Goal: Task Accomplishment & Management: Manage account settings

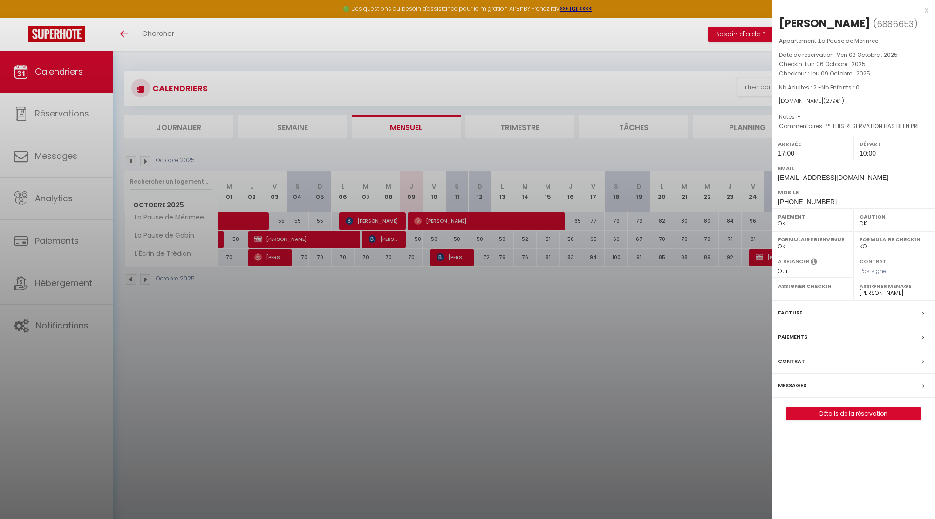
select select "0"
select select "29324"
click at [533, 345] on div at bounding box center [467, 259] width 935 height 519
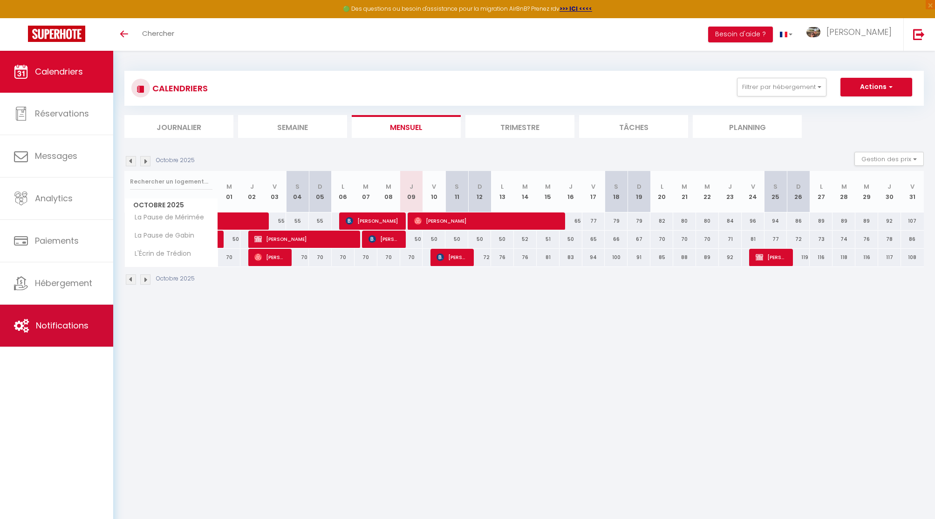
click at [61, 325] on span "Notifications" at bounding box center [62, 326] width 53 height 12
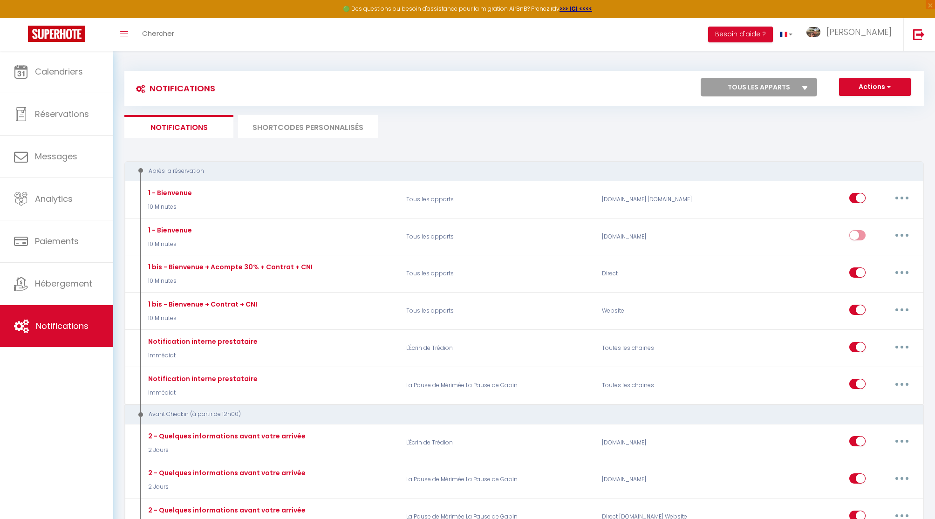
click at [313, 128] on li "SHORTCODES PERSONNALISÉS" at bounding box center [308, 126] width 140 height 23
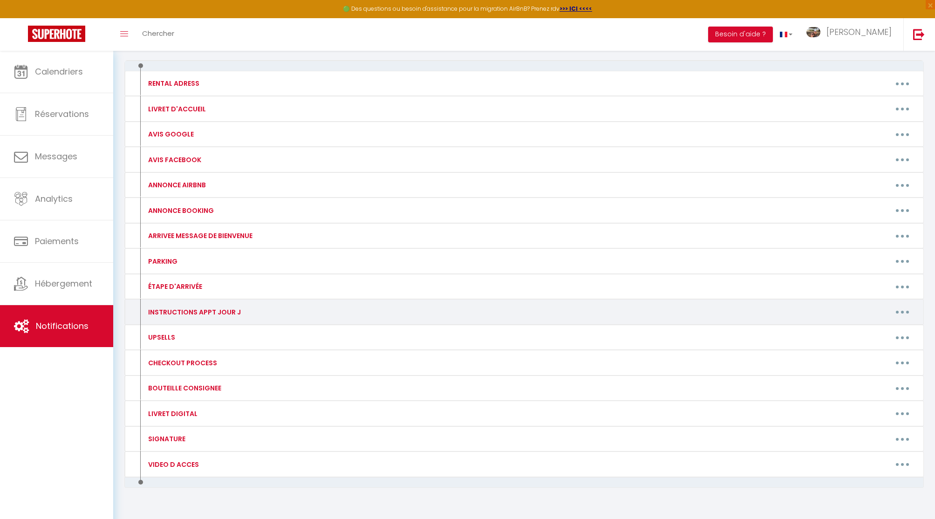
scroll to position [120, 0]
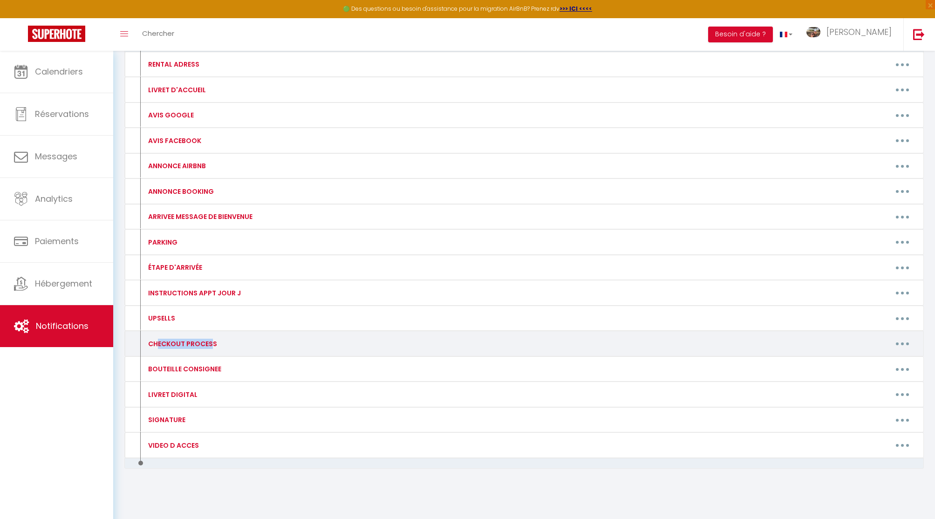
drag, startPoint x: 157, startPoint y: 344, endPoint x: 210, endPoint y: 344, distance: 52.6
click at [211, 344] on div "CHECKOUT PROCESS" at bounding box center [181, 344] width 71 height 10
click at [903, 342] on button "button" at bounding box center [902, 343] width 26 height 15
click at [858, 363] on link "Editer" at bounding box center [878, 365] width 69 height 16
type input "CHECKOUT PROCESS"
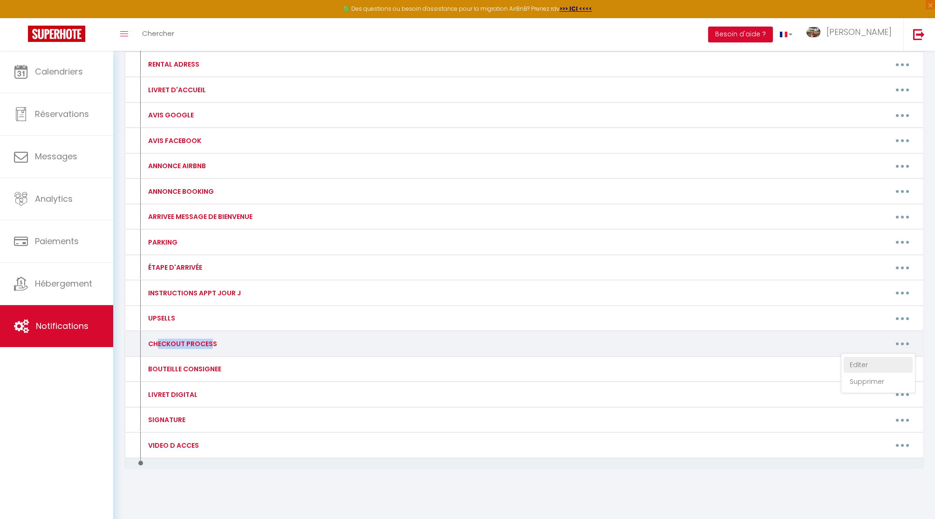
type textarea "CHECKOUT PROCESS"
type textarea "🧺 Mettre le linge (lit, serviettes, torchons…) dans le sac au bas du dressing 🗑…"
type textarea "🧺 Mettre le linge (lit, serviettes, torchons…) dans la baignoire. 🗑 Vider les p…"
type textarea "🧺 Mettre le linge (lit, serviettes, torchons…) dans la douche si humide, ou dan…"
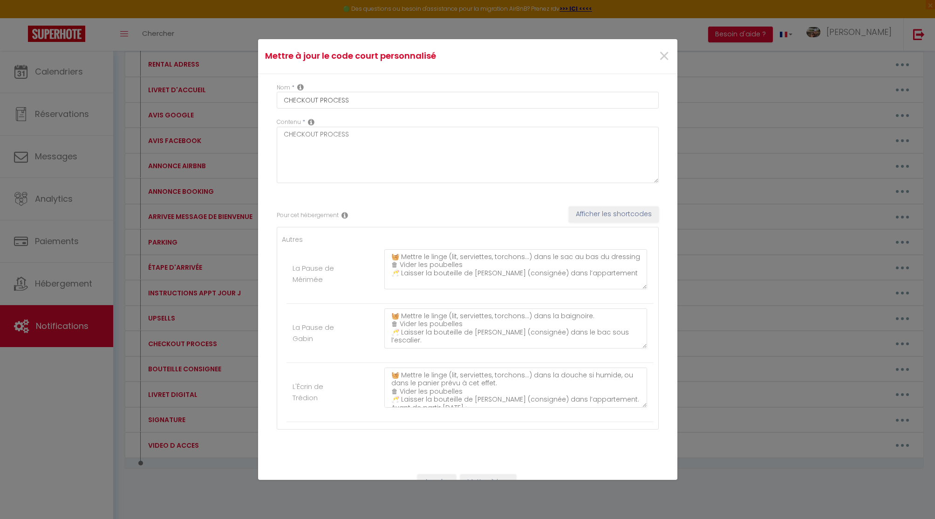
click at [321, 276] on label "La Pause de Mérimée" at bounding box center [317, 274] width 49 height 22
click at [321, 327] on label "La Pause de Gabin" at bounding box center [317, 333] width 49 height 22
click at [334, 394] on label "L'Écrin de Trédion" at bounding box center [317, 392] width 49 height 22
click at [414, 261] on textarea "🧺 Mettre le linge (lit, serviettes, torchons…) dans le sac au bas du dressing 🗑…" at bounding box center [515, 269] width 263 height 40
click at [307, 280] on label "La Pause de Mérimée" at bounding box center [317, 274] width 49 height 22
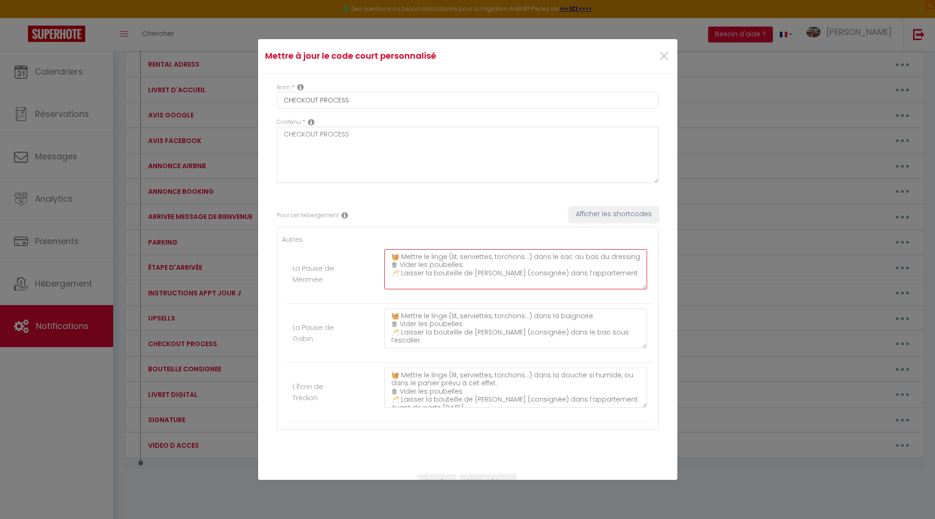
click at [441, 276] on textarea "🧺 Mettre le linge (lit, serviettes, torchons…) dans le sac au bas du dressing 🗑…" at bounding box center [515, 269] width 263 height 40
click at [317, 343] on label "La Pause de Gabin" at bounding box center [317, 333] width 49 height 22
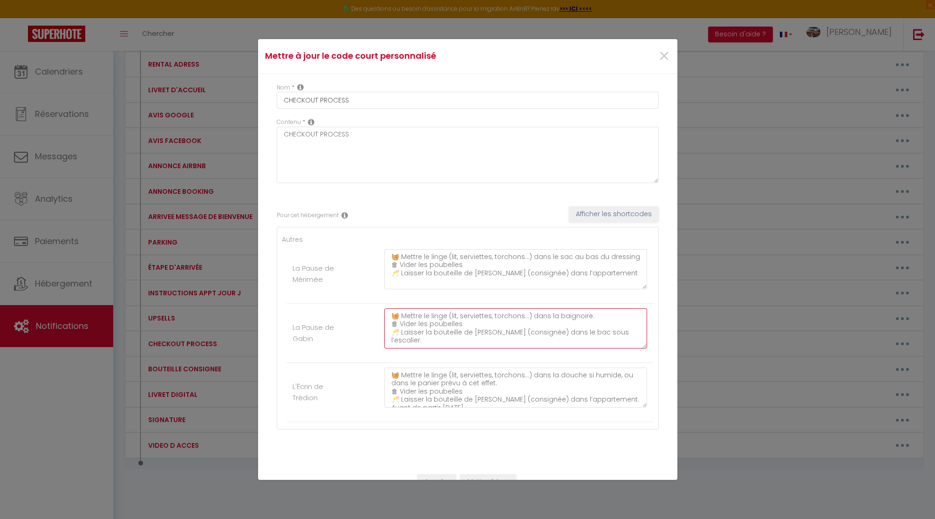
click at [425, 335] on textarea "🧺 Mettre le linge (lit, serviettes, torchons…) dans la baignoire. 🗑 Vider les p…" at bounding box center [515, 328] width 263 height 40
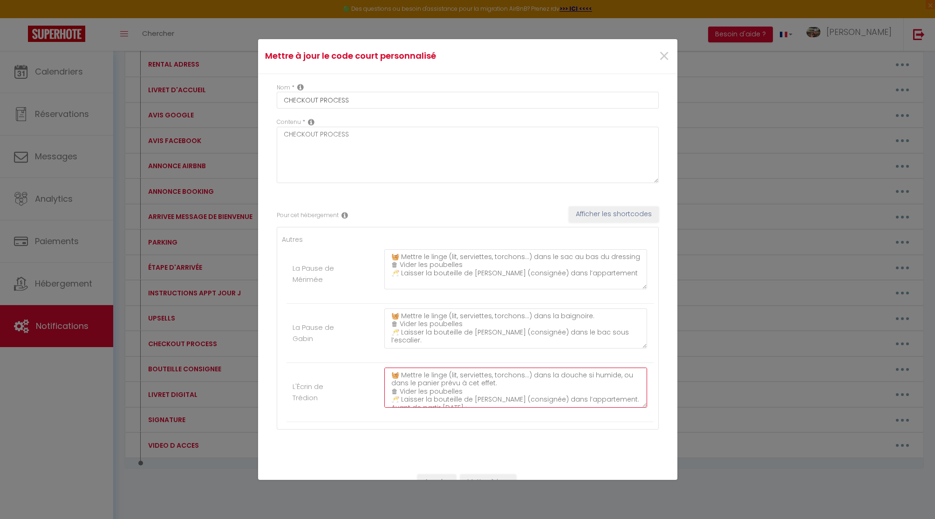
click at [432, 379] on textarea "🧺 Mettre le linge (lit, serviettes, torchons…) dans la douche si humide, ou dan…" at bounding box center [515, 388] width 263 height 40
drag, startPoint x: 282, startPoint y: 117, endPoint x: 341, endPoint y: 118, distance: 58.7
click at [341, 118] on div "Nom * CHECKOUT PROCESS Contenu * CHECKOUT PROCESS Pour cet hébergement Afficher…" at bounding box center [467, 269] width 419 height 391
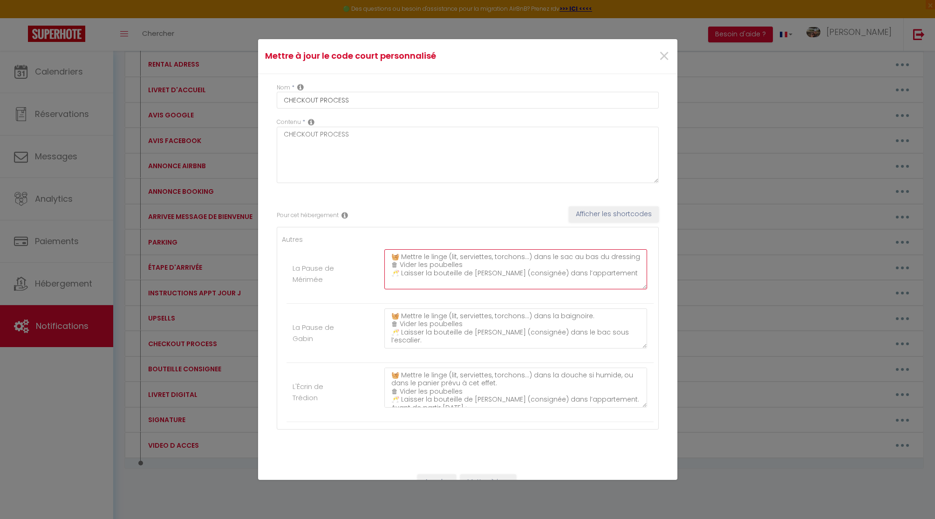
click at [478, 269] on textarea "🧺 Mettre le linge (lit, serviettes, torchons…) dans le sac au bas du dressing 🗑…" at bounding box center [515, 269] width 263 height 40
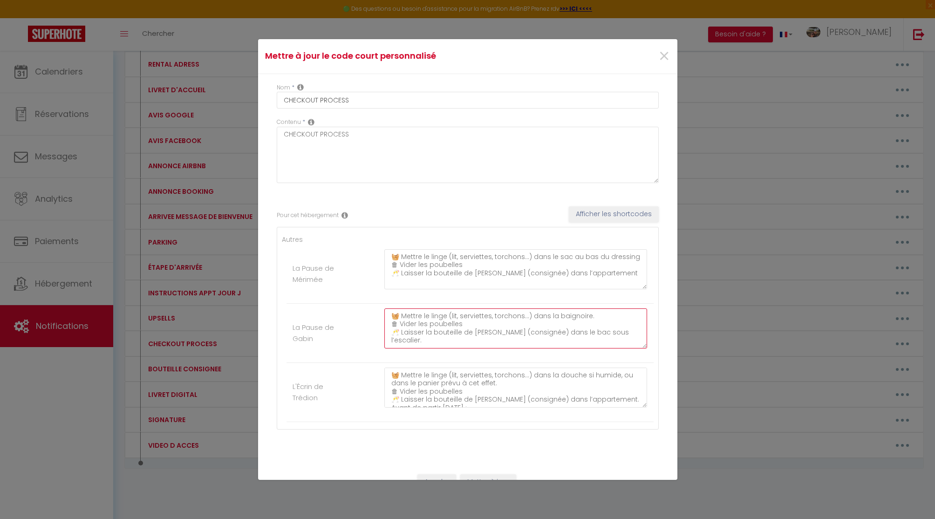
click at [443, 340] on textarea "🧺 Mettre le linge (lit, serviettes, torchons…) dans la baignoire. 🗑 Vider les p…" at bounding box center [515, 328] width 263 height 40
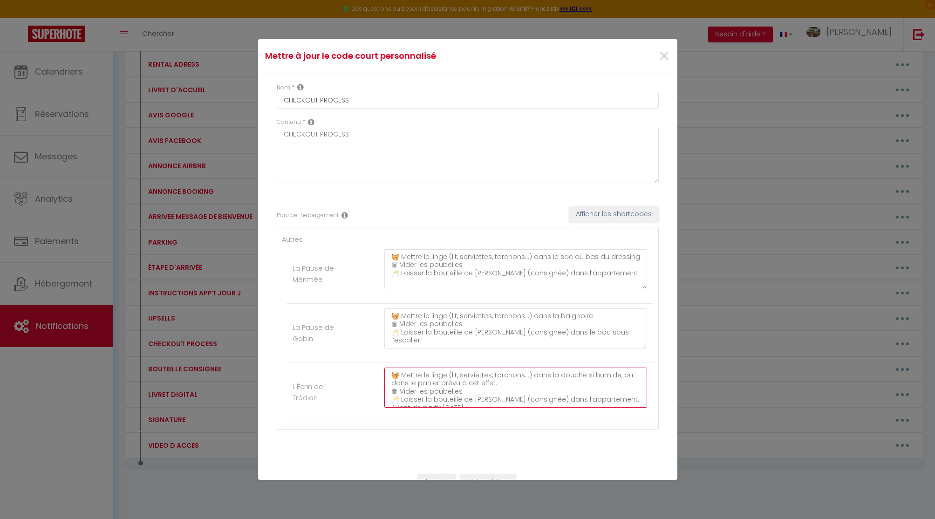
drag, startPoint x: 440, startPoint y: 384, endPoint x: 440, endPoint y: 364, distance: 20.0
click at [440, 384] on textarea "🧺 Mettre le linge (lit, serviettes, torchons…) dans la douche si humide, ou dan…" at bounding box center [515, 388] width 263 height 40
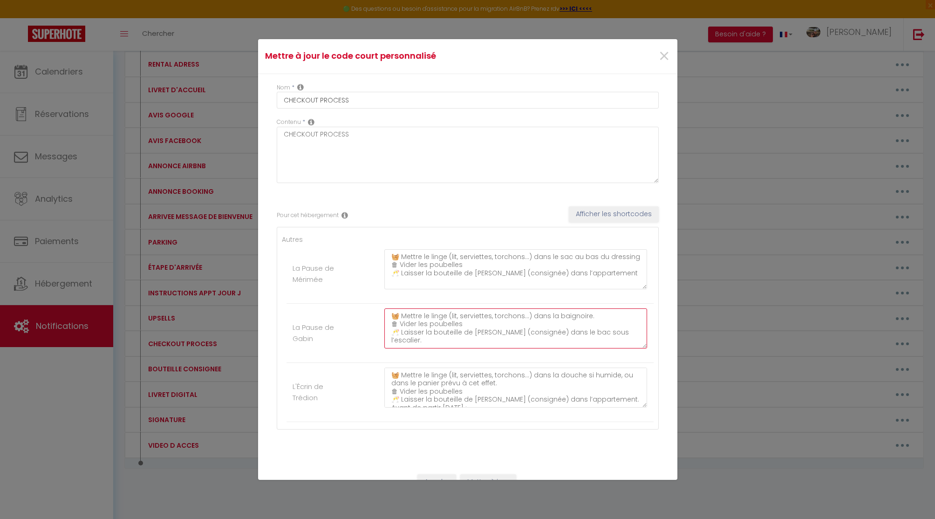
click at [440, 312] on textarea "🧺 Mettre le linge (lit, serviettes, torchons…) dans la baignoire. 🗑 Vider les p…" at bounding box center [515, 328] width 263 height 40
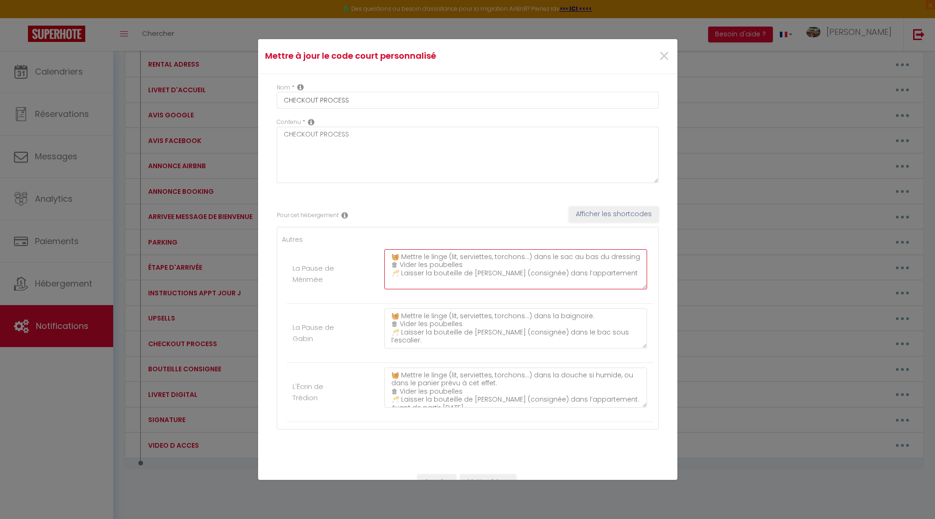
click at [440, 262] on textarea "🧺 Mettre le linge (lit, serviettes, torchons…) dans le sac au bas du dressing 🗑…" at bounding box center [515, 269] width 263 height 40
click at [661, 56] on span "×" at bounding box center [664, 56] width 12 height 28
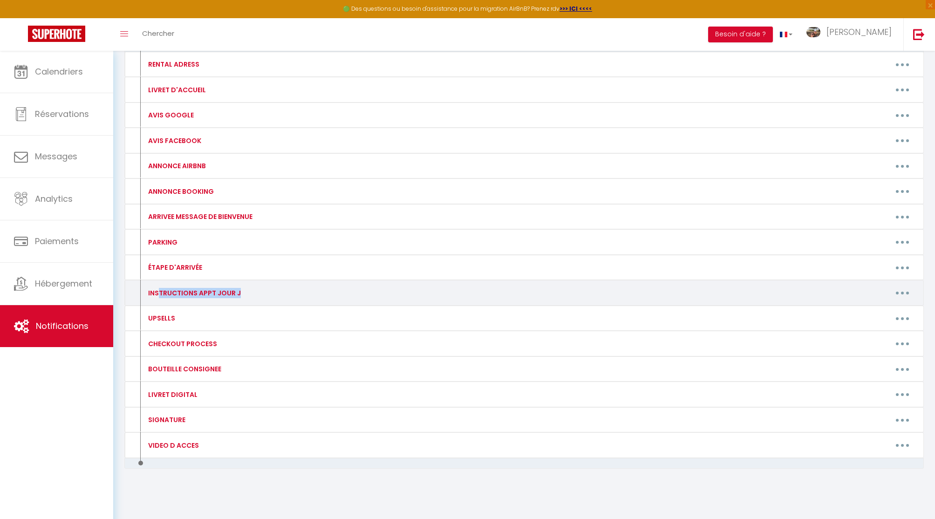
drag, startPoint x: 159, startPoint y: 294, endPoint x: 281, endPoint y: 295, distance: 121.6
click at [281, 295] on div "INSTRUCTIONS APPT JOUR J" at bounding box center [238, 293] width 196 height 15
click at [896, 292] on button "button" at bounding box center [902, 293] width 26 height 15
click at [867, 313] on link "Editer" at bounding box center [878, 314] width 69 height 16
type input "INSTRUCTIONS APPT JOUR J"
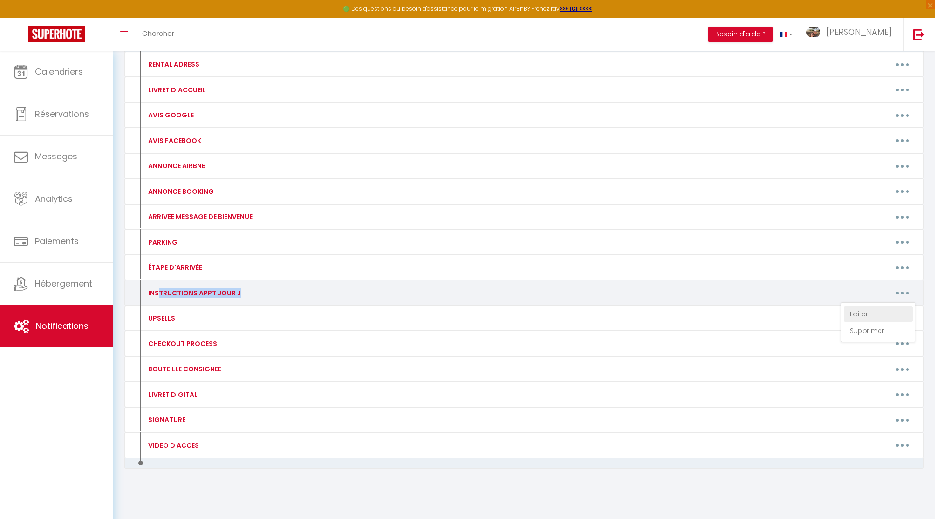
type textarea "INSTRUCTIONS APPT JOUR J"
type textarea "💡 Le plan snack n’est pas fixé au sol : évitez de vous appuyer sur les extrémit…"
type textarea "💡 Lo ipsumdo, sitamet con a’elitseddoeiu te inci u labore etdo magnaa en admin …"
type textarea "👟 Merci d’éviter au maximum les chaussures à l’intérieur pour préserver le parq…"
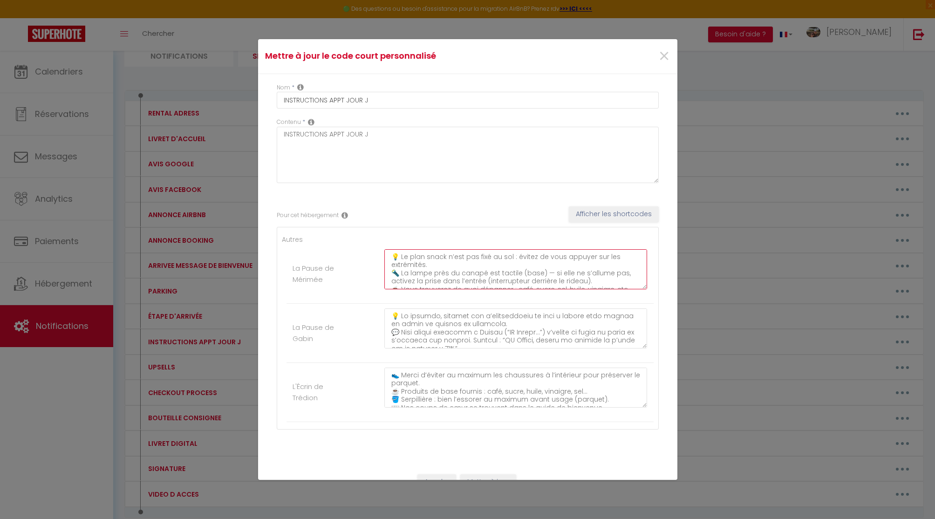
scroll to position [169, 0]
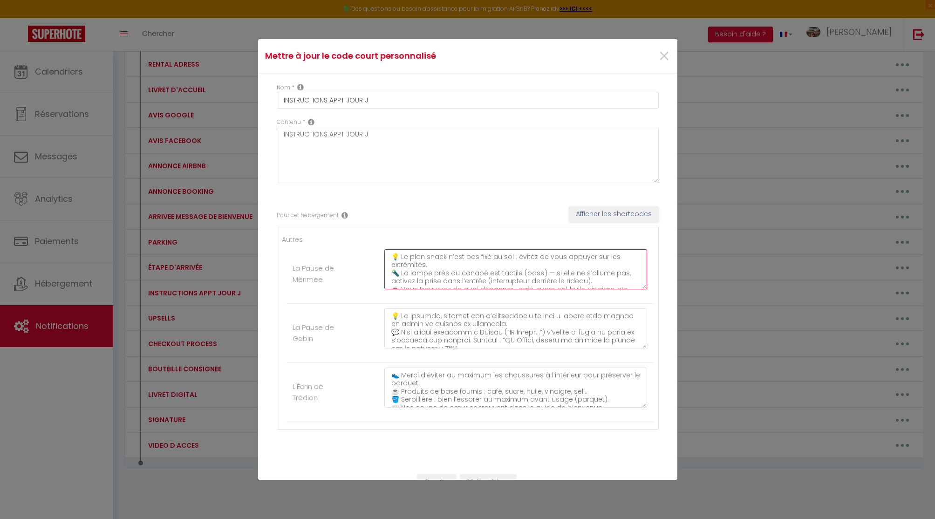
drag, startPoint x: 393, startPoint y: 256, endPoint x: 531, endPoint y: 271, distance: 138.7
click at [532, 271] on textarea "💡 Le plan snack n’est pas fixé au sol : évitez de vous appuyer sur les extrémit…" at bounding box center [515, 269] width 263 height 40
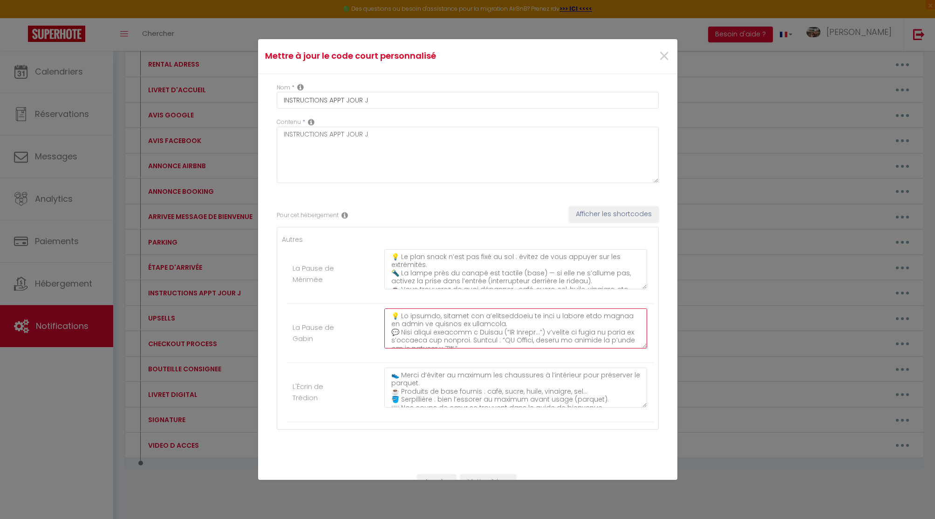
drag, startPoint x: 387, startPoint y: 315, endPoint x: 499, endPoint y: 328, distance: 112.5
click at [500, 328] on textarea at bounding box center [515, 328] width 263 height 40
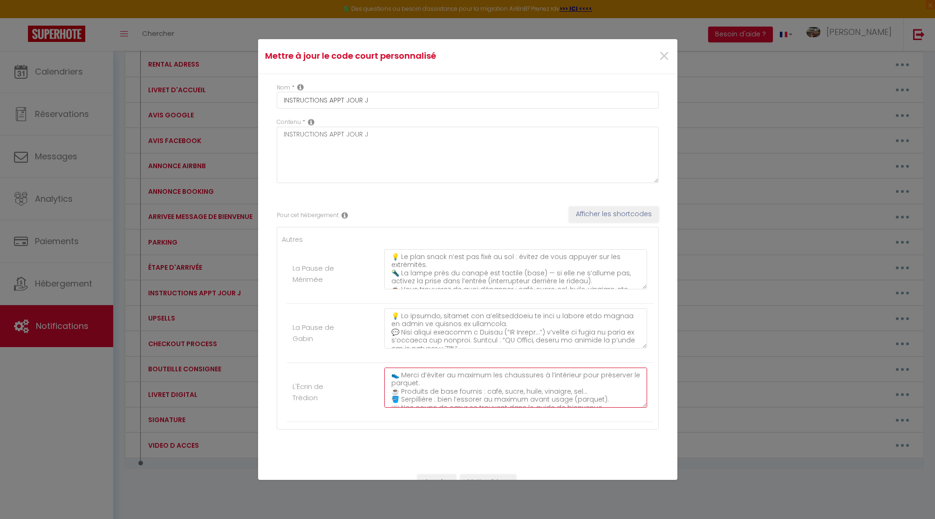
drag, startPoint x: 395, startPoint y: 377, endPoint x: 490, endPoint y: 388, distance: 95.6
click at [491, 388] on textarea "👟 Merci d’éviter au maximum les chaussures à l’intérieur pour préserver le parq…" at bounding box center [515, 388] width 263 height 40
click at [440, 392] on textarea "👟 Merci d’éviter au maximum les chaussures à l’intérieur pour préserver le parq…" at bounding box center [515, 388] width 263 height 40
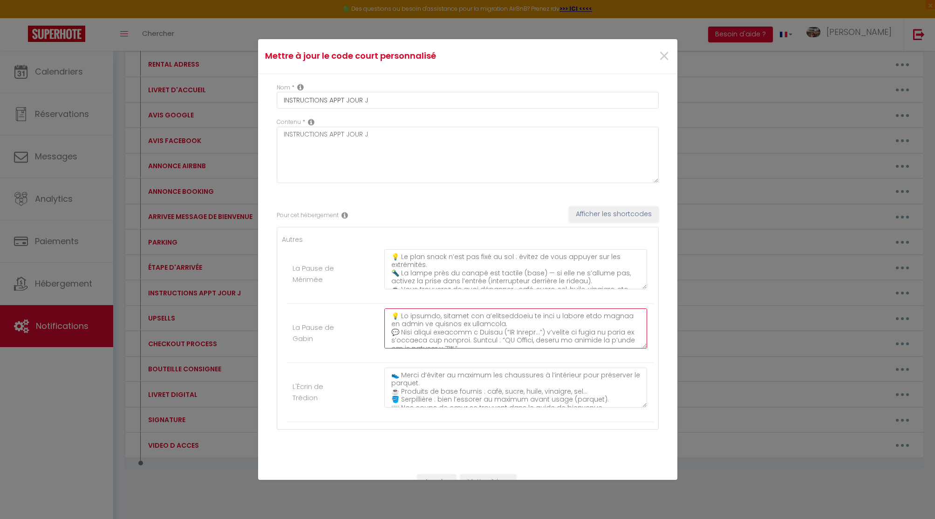
click at [440, 318] on textarea at bounding box center [515, 328] width 263 height 40
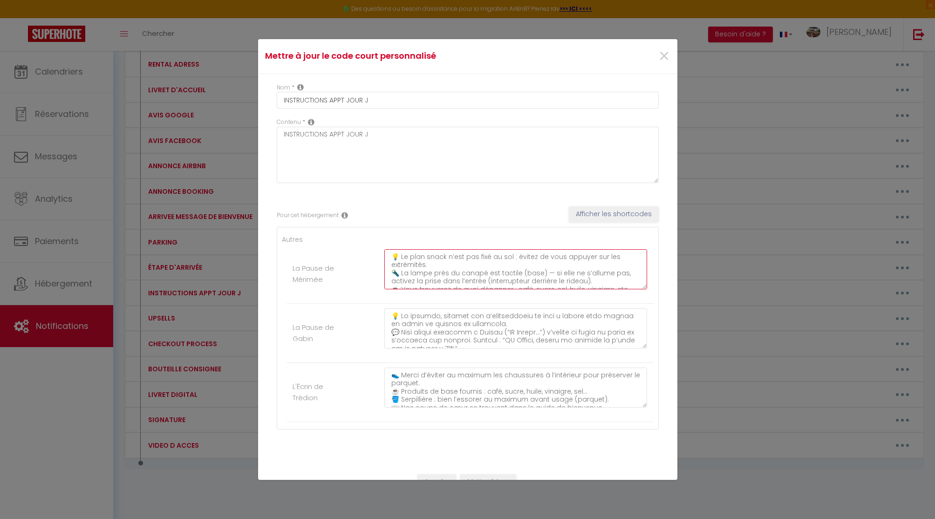
click at [440, 279] on textarea "💡 Le plan snack n’est pas fixé au sol : évitez de vous appuyer sur les extrémit…" at bounding box center [515, 269] width 263 height 40
click at [369, 158] on textarea "INSTRUCTIONS APPT JOUR J" at bounding box center [468, 155] width 382 height 56
click at [460, 144] on textarea "INSTRUCTIONS APPT JOUR J" at bounding box center [468, 155] width 382 height 56
click at [665, 51] on span "×" at bounding box center [664, 56] width 12 height 28
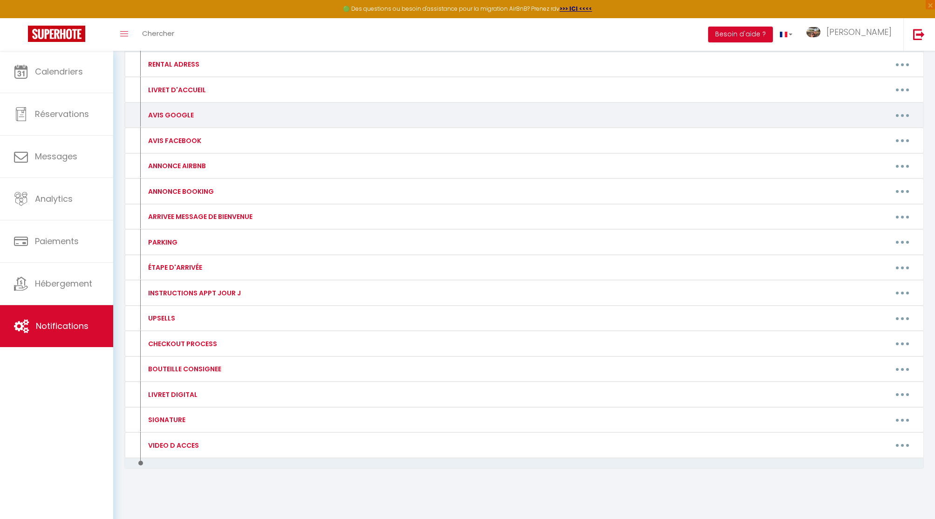
scroll to position [0, 0]
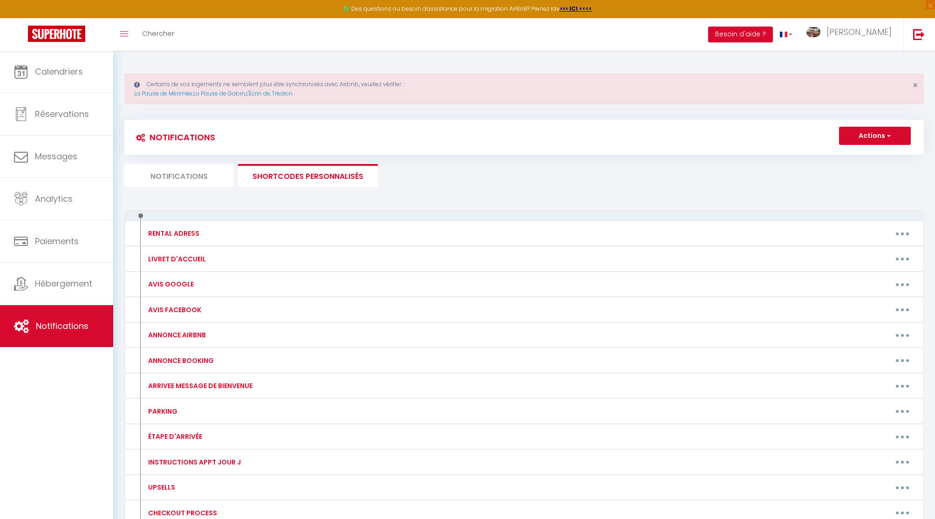
click at [184, 172] on li "Notifications" at bounding box center [178, 175] width 109 height 23
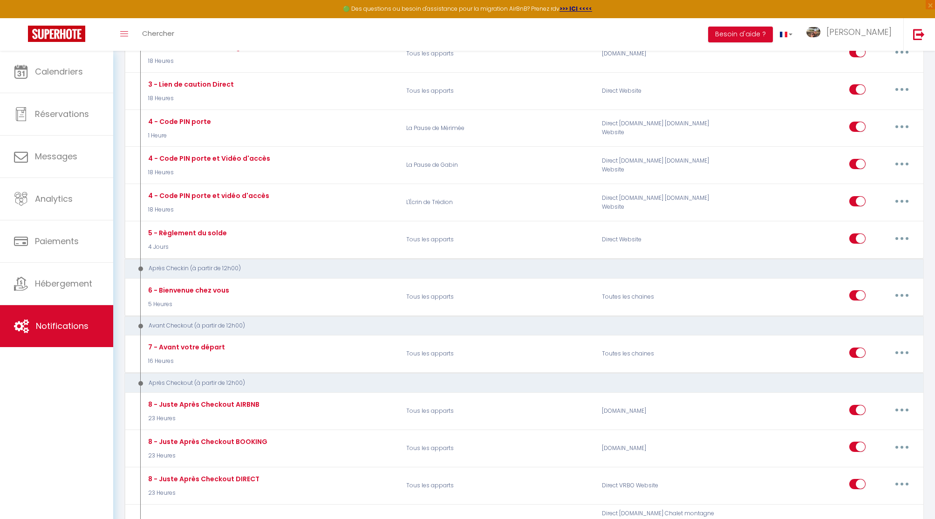
scroll to position [635, 0]
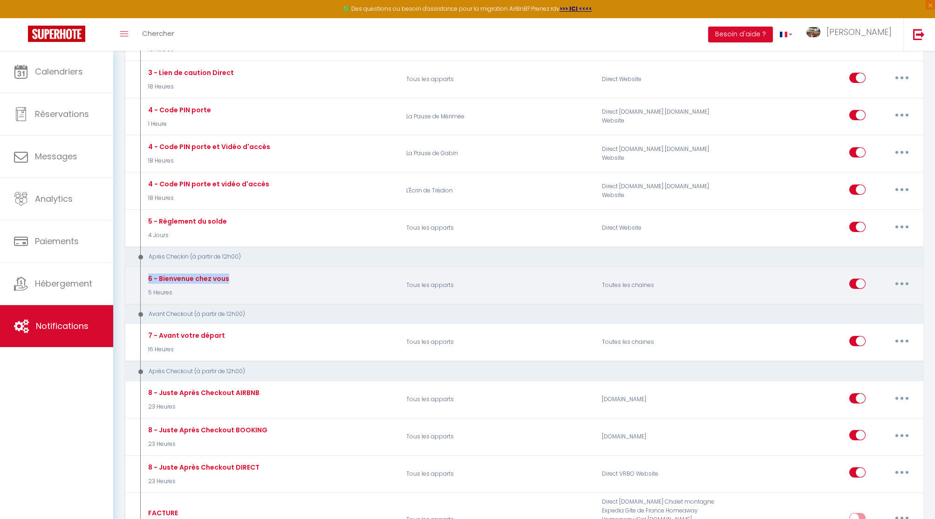
drag, startPoint x: 140, startPoint y: 273, endPoint x: 314, endPoint y: 276, distance: 173.8
click at [314, 276] on div "6 - Bienvenue chez vous 5 Heures" at bounding box center [270, 285] width 260 height 27
click at [909, 280] on button "button" at bounding box center [902, 283] width 26 height 15
click at [880, 297] on link "Editer" at bounding box center [877, 305] width 69 height 16
type input "6 - Bienvenue chez vous"
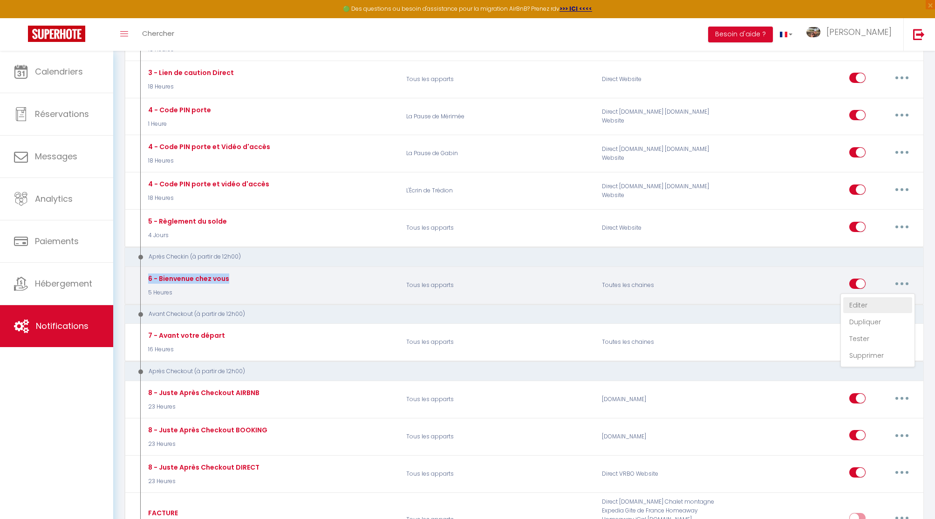
select select "3"
select select "5 Heures"
select select "if_deposit_is_paid"
checkbox input "true"
checkbox input "false"
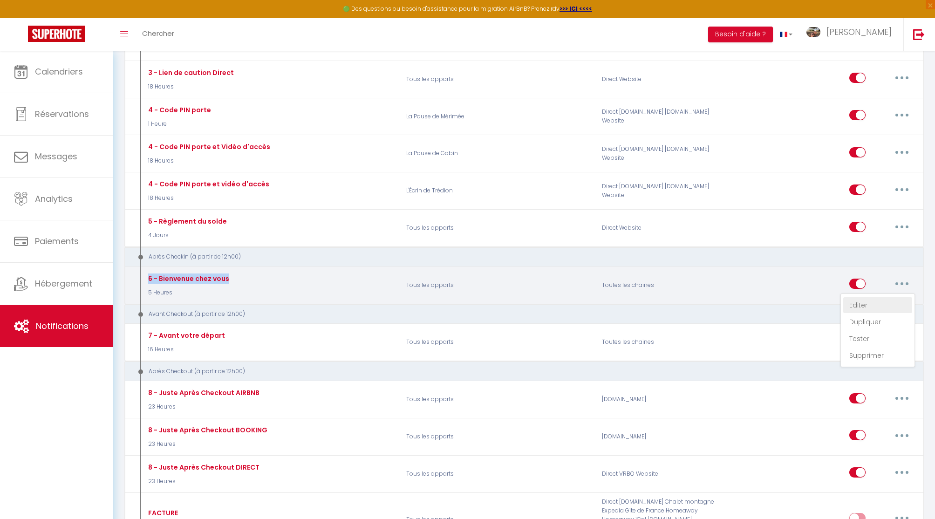
checkbox input "false"
radio input "true"
type input "Bienvenue chez vous"
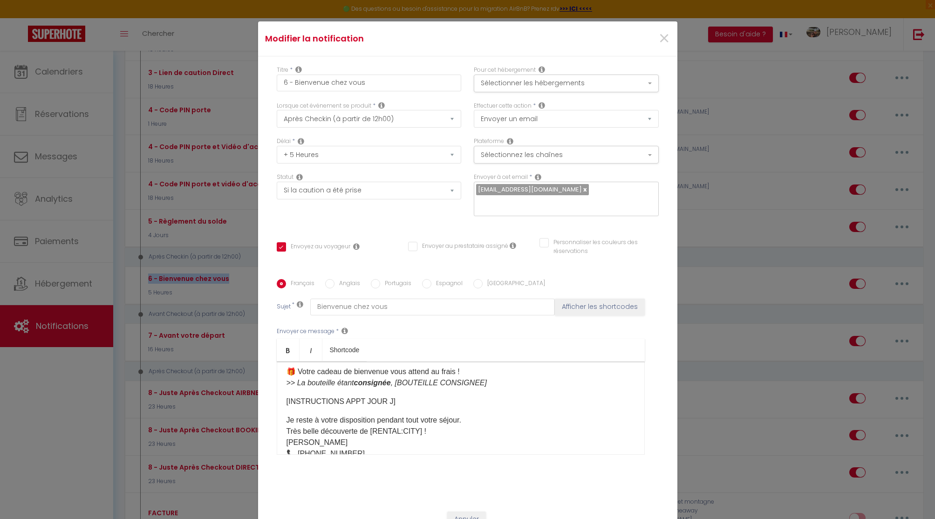
scroll to position [44, 0]
drag, startPoint x: 398, startPoint y: 380, endPoint x: 497, endPoint y: 380, distance: 98.8
click at [497, 380] on p "🎁 Votre cadeau de bienvenue vous attend au frais ! >> La bouteille étant consig…" at bounding box center [461, 376] width 348 height 22
drag, startPoint x: 285, startPoint y: 399, endPoint x: 411, endPoint y: 400, distance: 126.3
click at [411, 400] on div "Bonjour [GUEST:FIRST_NAME]​, bienvenue chez vous ! Quelques infos utiles pour p…" at bounding box center [461, 408] width 368 height 93
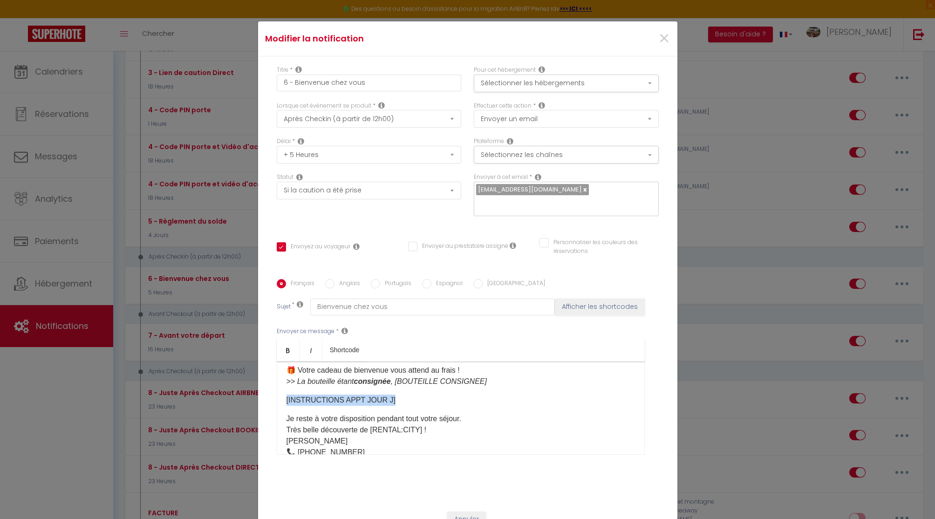
drag, startPoint x: 289, startPoint y: 414, endPoint x: 469, endPoint y: 419, distance: 180.4
click at [469, 419] on p "Je reste à votre disposition pendant tout votre séjour. Très belle découverte d…" at bounding box center [461, 435] width 348 height 45
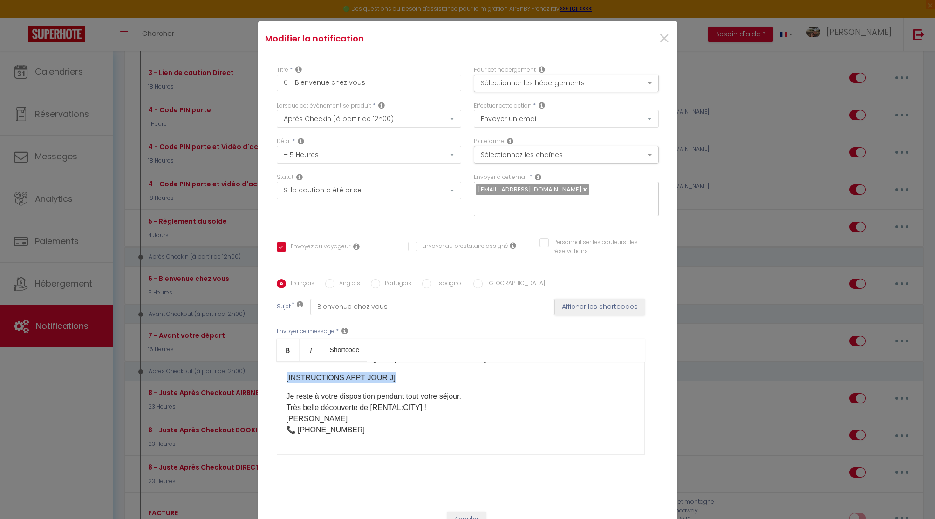
scroll to position [65, 0]
click at [287, 394] on p "Je reste à votre disposition pendant tout votre séjour. Très belle découverte d…" at bounding box center [461, 414] width 348 height 45
click at [663, 34] on span "×" at bounding box center [664, 39] width 12 height 28
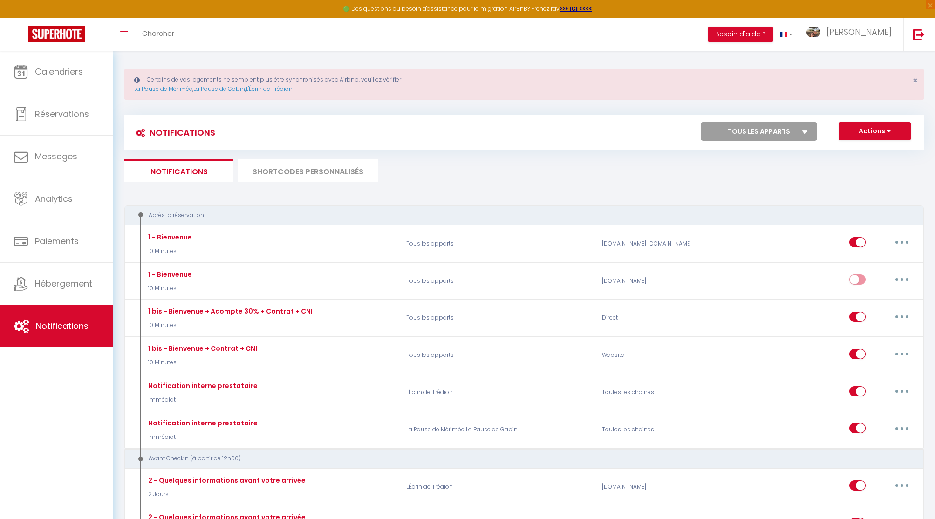
scroll to position [0, 0]
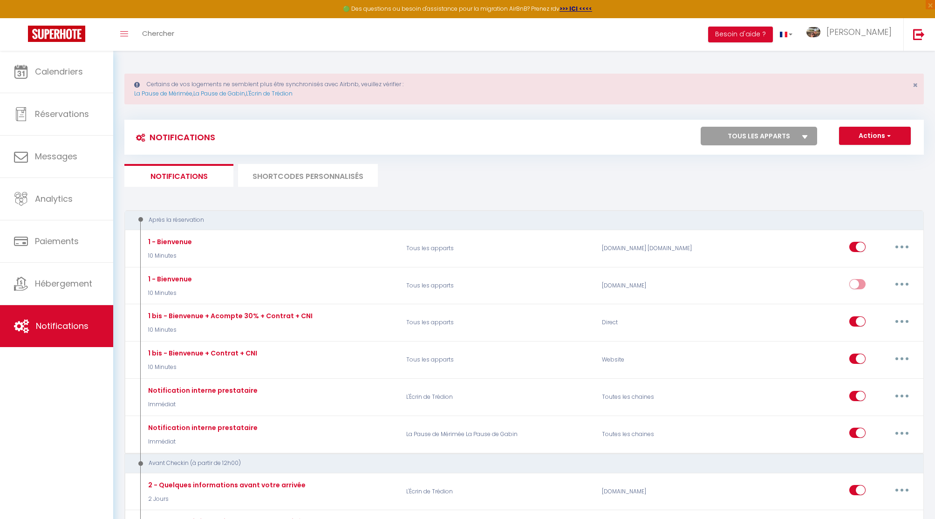
click at [301, 174] on li "SHORTCODES PERSONNALISÉS" at bounding box center [308, 175] width 140 height 23
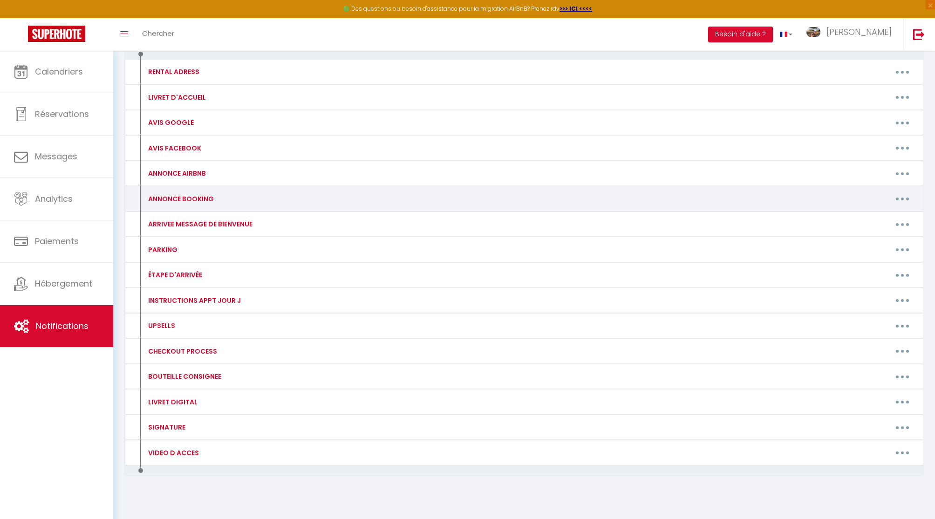
scroll to position [159, 0]
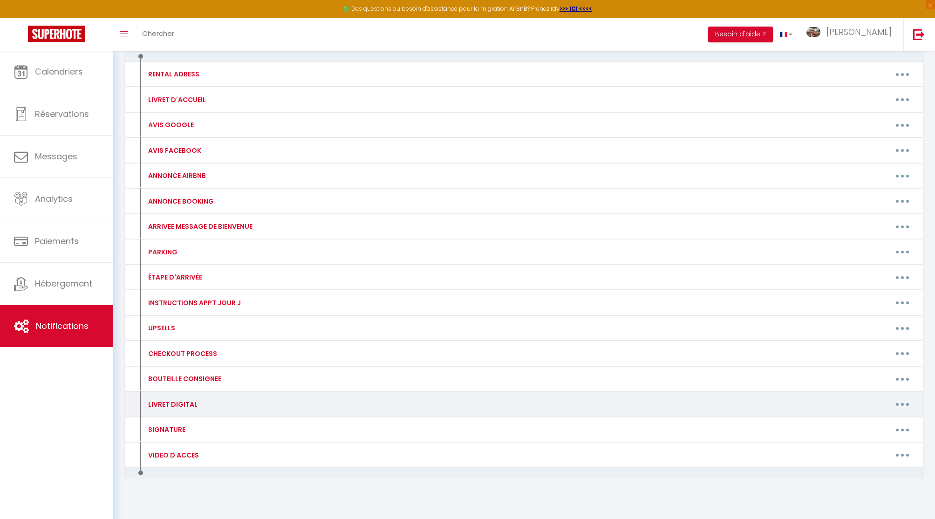
click at [157, 403] on div "LIVRET DIGITAL" at bounding box center [172, 404] width 52 height 10
click at [907, 403] on button "button" at bounding box center [902, 404] width 26 height 15
click at [870, 422] on link "Editer" at bounding box center [878, 425] width 69 height 16
type input "LIVRET DIGITAL"
type textarea "LIVRET DIGITAL"
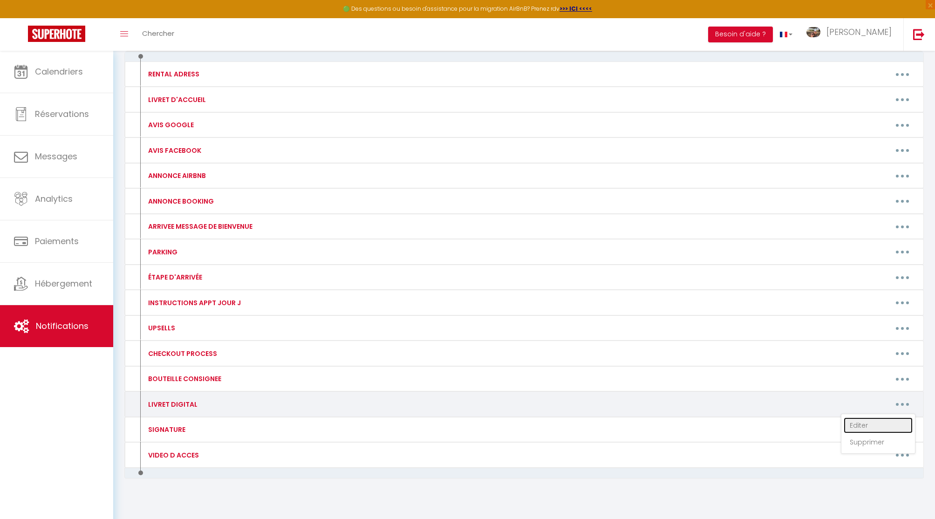
type textarea "[URL][DOMAIN_NAME]"
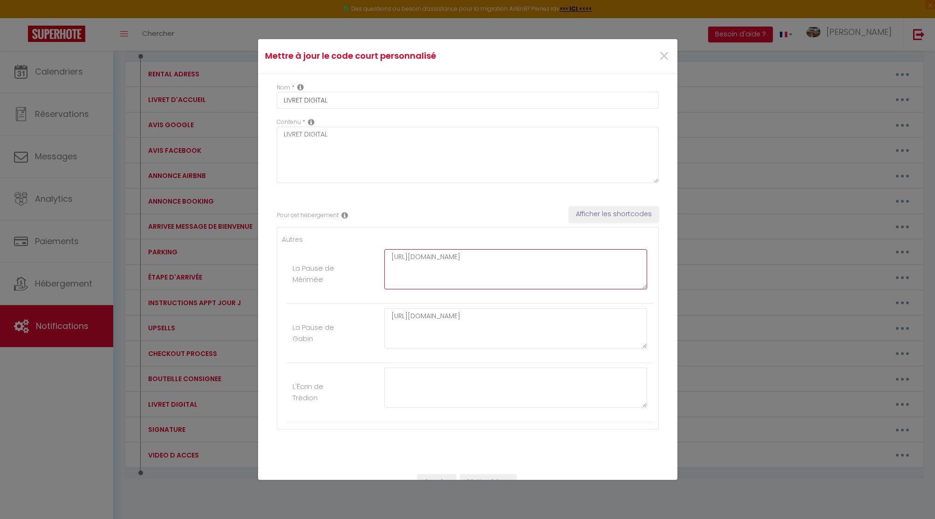
drag, startPoint x: 386, startPoint y: 255, endPoint x: 672, endPoint y: 264, distance: 285.8
click at [673, 264] on div "Nom * LIVRET DIGITAL Contenu * LIVRET DIGITAL Pour cet hébergement Afficher les…" at bounding box center [467, 269] width 419 height 391
click at [663, 58] on span "×" at bounding box center [664, 56] width 12 height 28
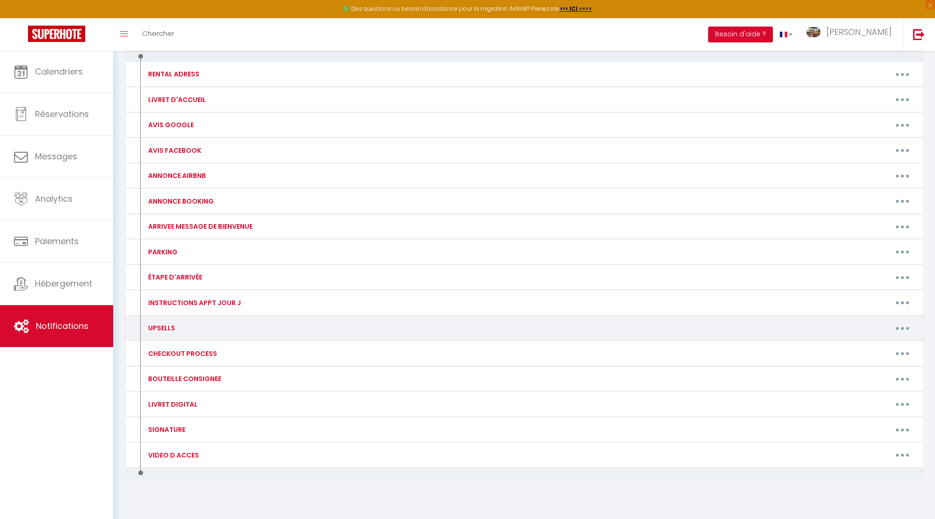
click at [903, 326] on button "button" at bounding box center [902, 328] width 26 height 15
click at [854, 345] on link "Editer" at bounding box center [878, 350] width 69 height 16
type input "UPSELLS"
type textarea "UPSELLS"
type textarea "[URL][DOMAIN_NAME]"
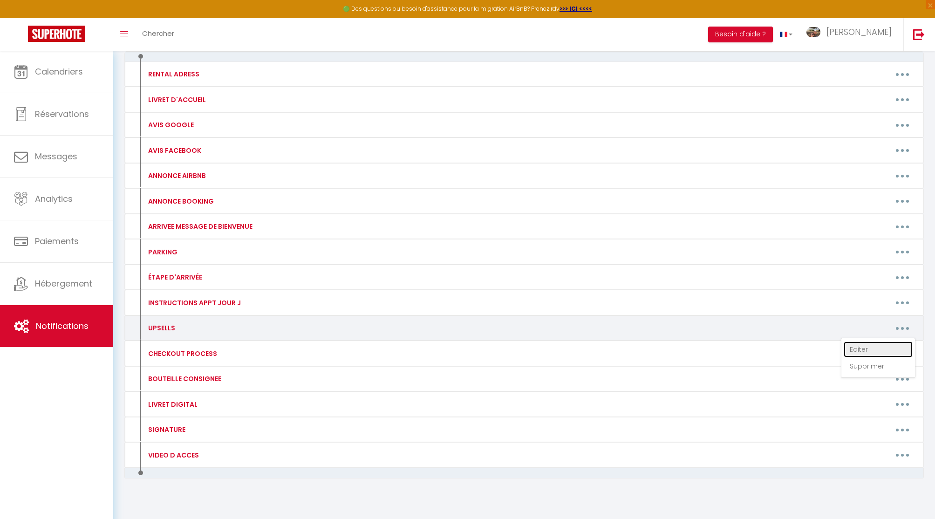
type textarea "[URL][DOMAIN_NAME]"
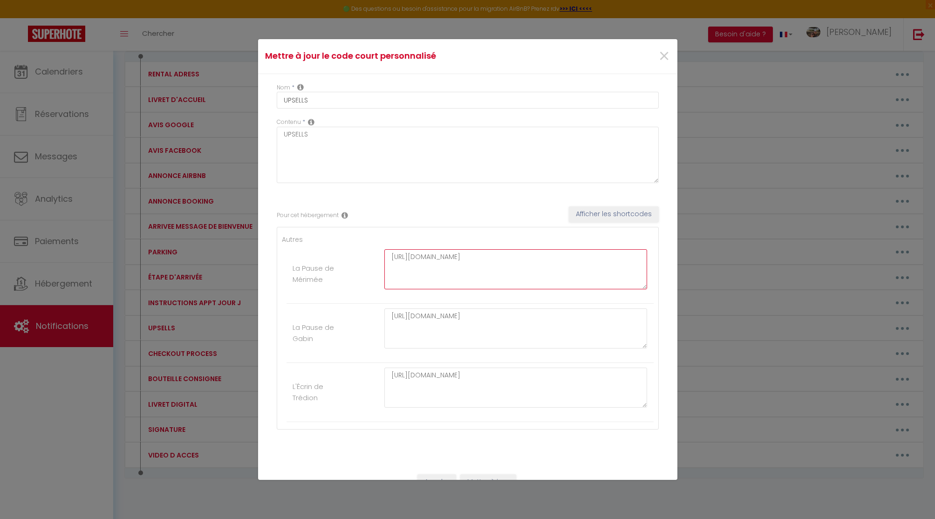
drag, startPoint x: 390, startPoint y: 257, endPoint x: 626, endPoint y: 276, distance: 236.1
click at [626, 276] on textarea "[URL][DOMAIN_NAME]" at bounding box center [515, 269] width 263 height 40
click at [661, 55] on span "×" at bounding box center [664, 56] width 12 height 28
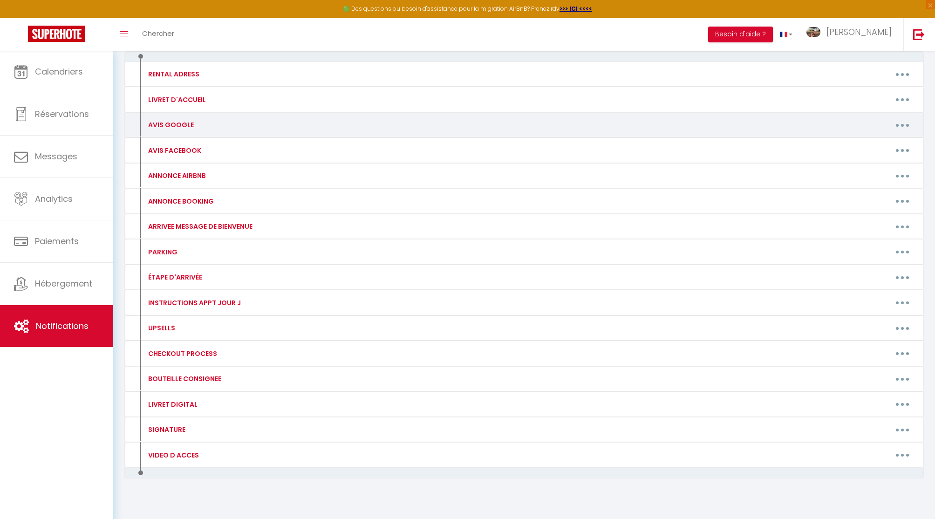
scroll to position [0, 0]
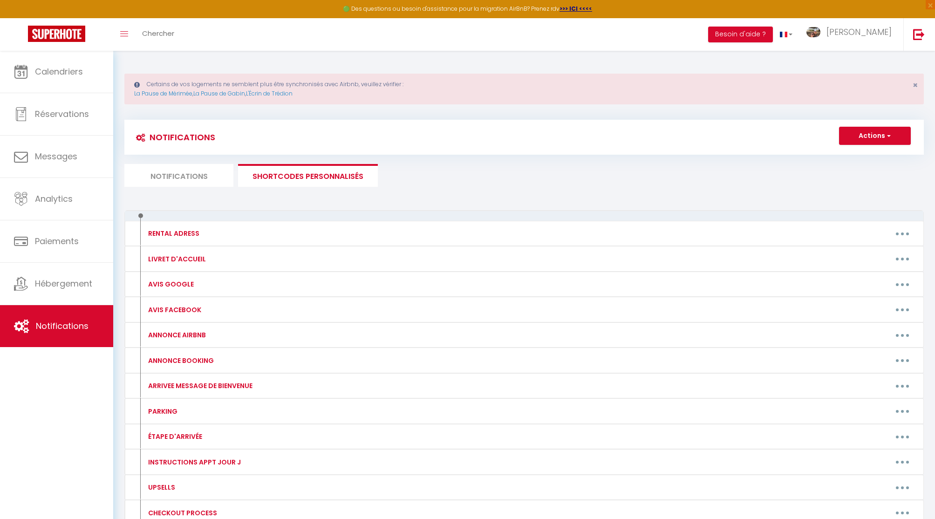
click at [164, 180] on li "Notifications" at bounding box center [178, 175] width 109 height 23
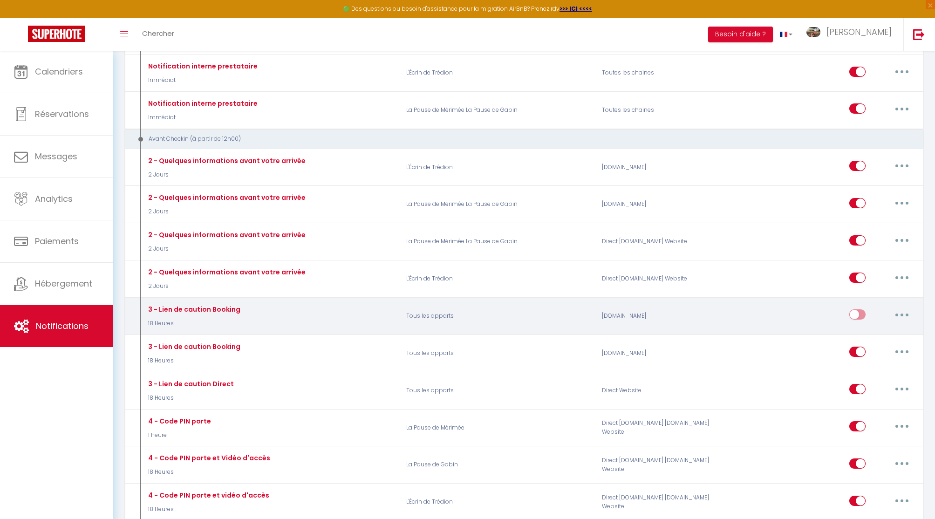
scroll to position [329, 0]
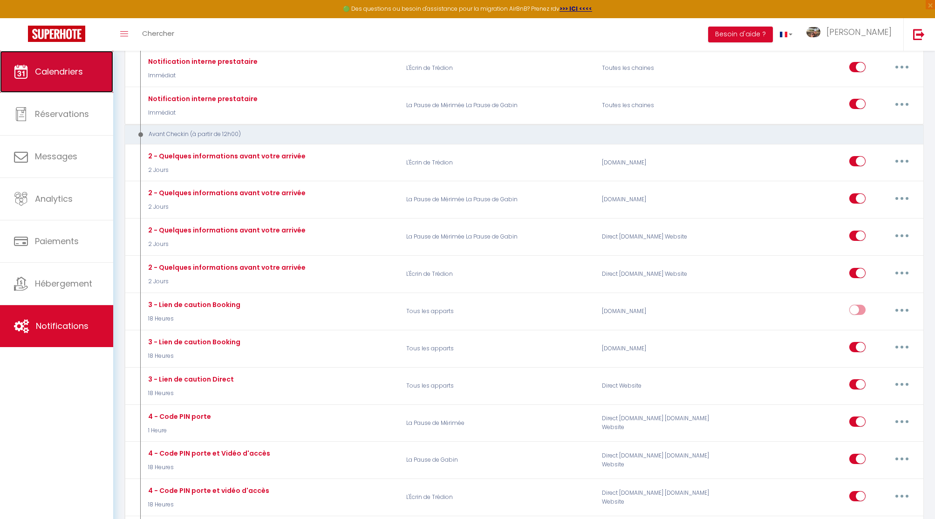
click at [60, 77] on span "Calendriers" at bounding box center [59, 72] width 48 height 12
